Goal: Check status: Check status

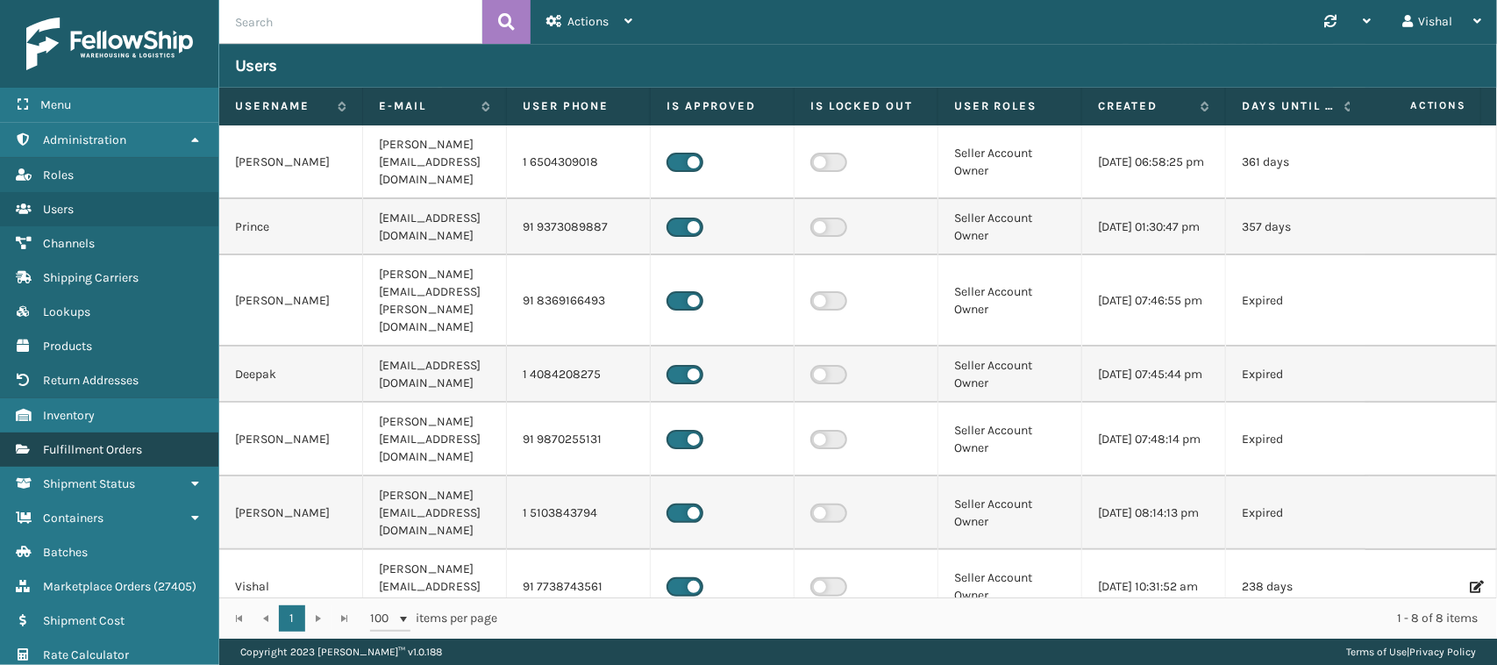
click at [90, 442] on span "Fulfillment Orders" at bounding box center [92, 449] width 99 height 15
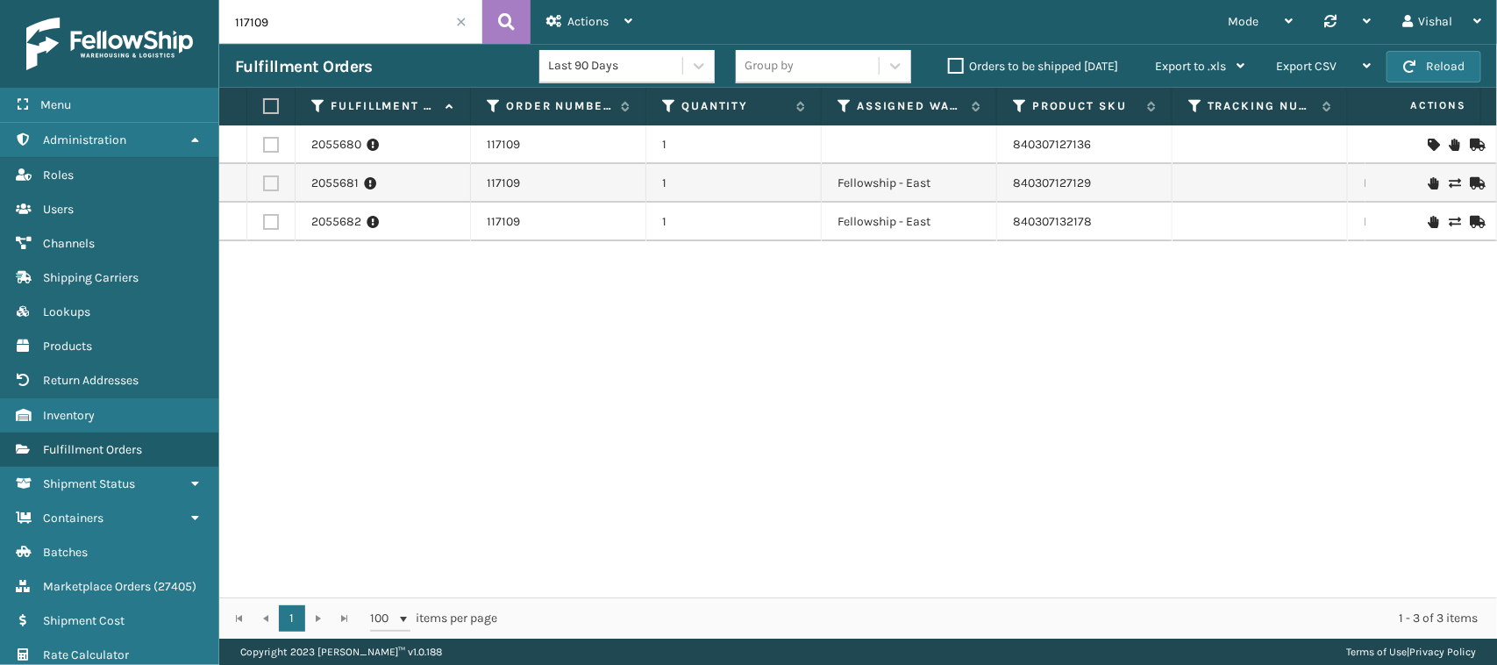
click at [296, 26] on input "117109" at bounding box center [350, 22] width 263 height 44
paste input "7"
type input "117107"
